Goal: Information Seeking & Learning: Learn about a topic

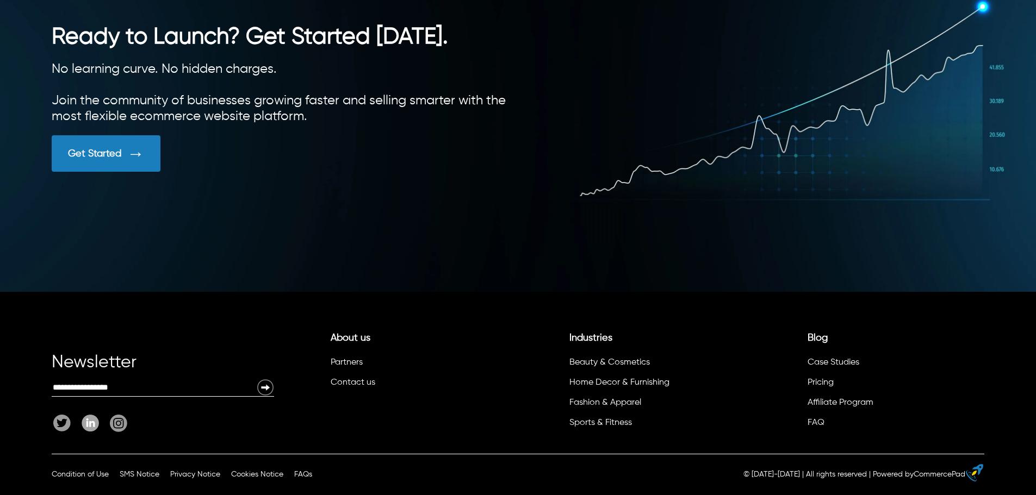
scroll to position [3072, 0]
click at [820, 383] on link "Pricing" at bounding box center [820, 382] width 26 height 9
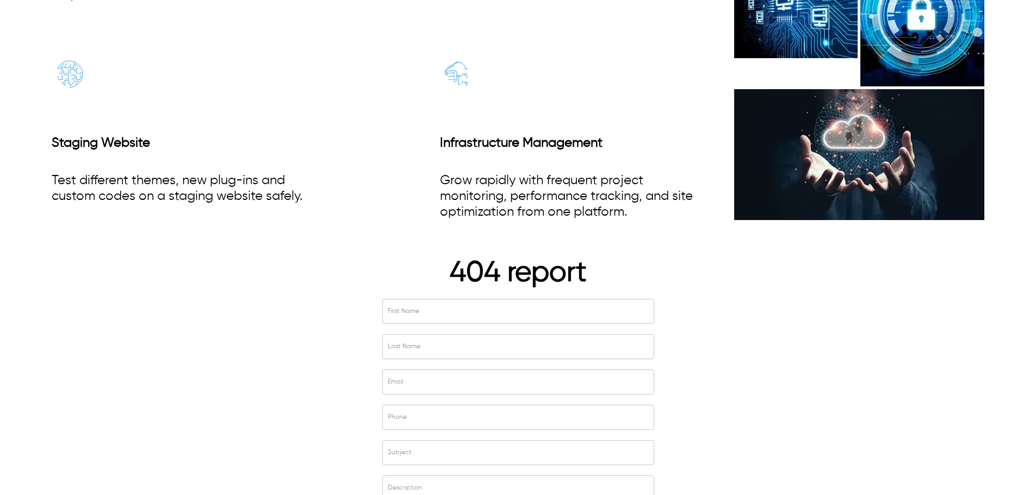
scroll to position [2990, 0]
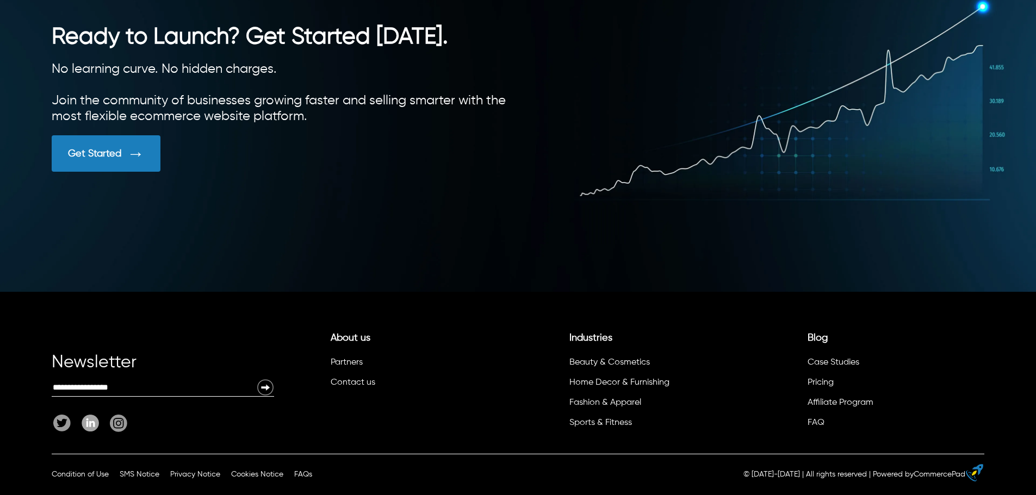
scroll to position [3072, 0]
click at [818, 384] on link "Pricing" at bounding box center [820, 382] width 26 height 9
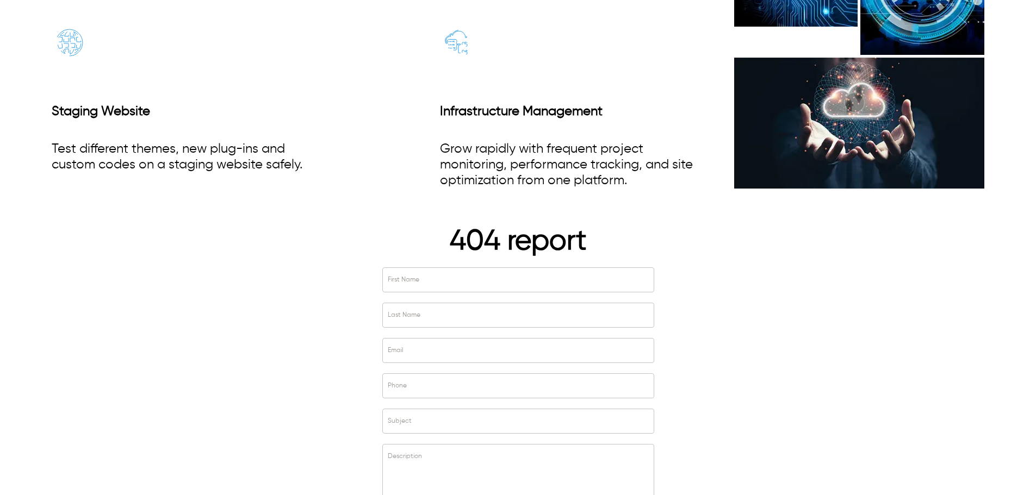
scroll to position [2813, 0]
